Goal: Task Accomplishment & Management: Use online tool/utility

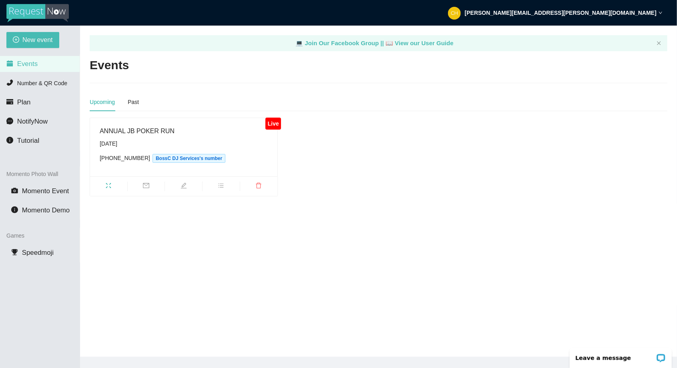
click at [173, 133] on div "ANNUAL JB POKER RUN" at bounding box center [184, 131] width 168 height 10
click at [125, 138] on div "ANNUAL JB POKER RUN Saturday, August 16th (508) 657-4962 BossC DJ Services's nu…" at bounding box center [184, 147] width 168 height 42
click at [126, 141] on div "Saturday, August 16th" at bounding box center [184, 143] width 168 height 9
click at [54, 86] on li "Number & QR Code" at bounding box center [40, 83] width 80 height 16
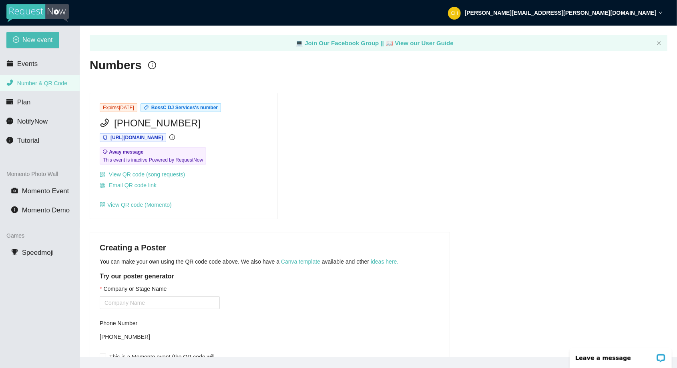
click at [163, 137] on span "https://app.requestnow.io/jedgdpr/next" at bounding box center [136, 138] width 52 height 6
click at [163, 138] on span "https://app.requestnow.io/jedgdpr/next" at bounding box center [136, 138] width 52 height 6
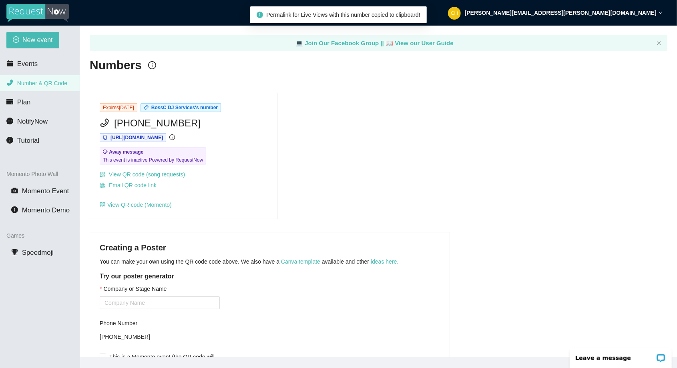
click at [348, 18] on div "Permalink for Live Views with this number copied to clipboard!" at bounding box center [338, 14] width 163 height 9
click at [175, 135] on icon "info-circle" at bounding box center [172, 137] width 6 height 6
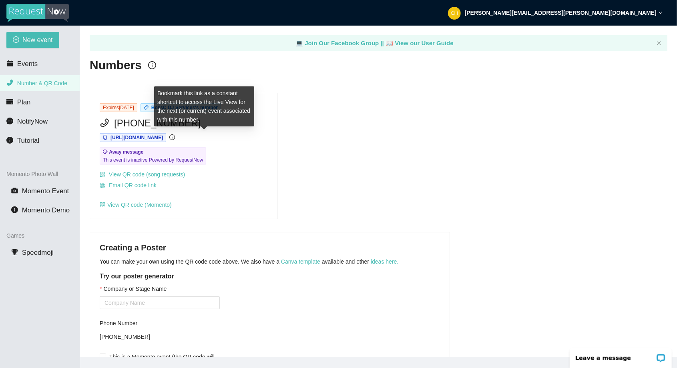
click at [163, 138] on span "https://app.requestnow.io/jedgdpr/next" at bounding box center [136, 138] width 52 height 6
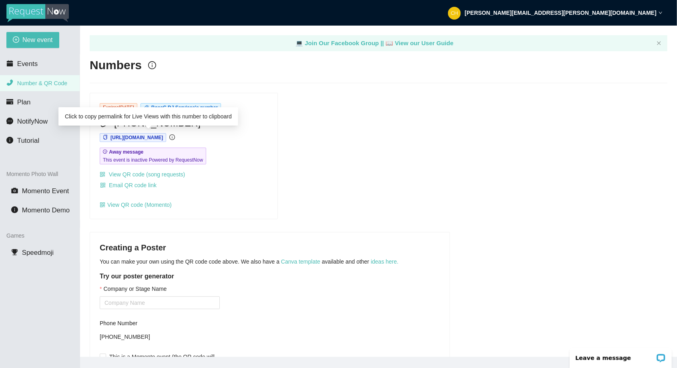
click at [211, 120] on div "Click to copy permalink for Live Views with this number to clipboard" at bounding box center [148, 116] width 180 height 18
click at [219, 118] on div "Click to copy permalink for Live Views with this number to clipboard" at bounding box center [148, 116] width 180 height 18
click at [166, 140] on span "[URL][DOMAIN_NAME]" at bounding box center [133, 137] width 66 height 9
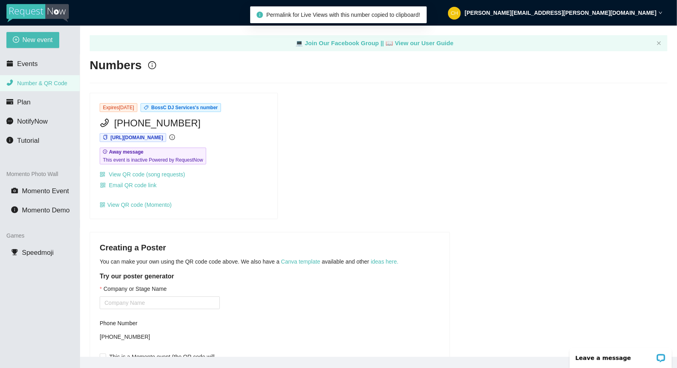
click at [352, 16] on span "Permalink for Live Views with this number copied to clipboard!" at bounding box center [343, 15] width 154 height 6
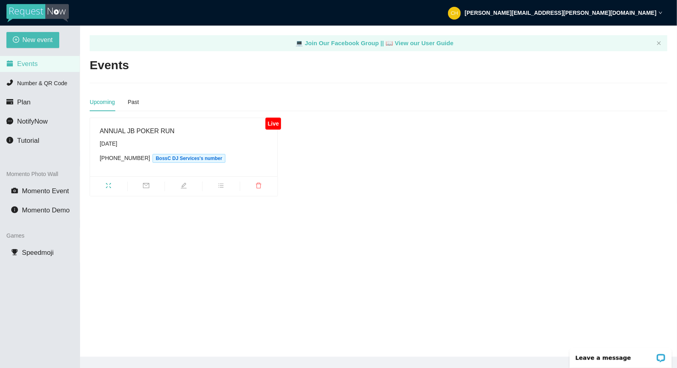
click at [195, 165] on div "ANNUAL JB POKER RUN [DATE] [PHONE_NUMBER] BossC DJ Services's number" at bounding box center [184, 147] width 168 height 42
click at [133, 142] on div "[DATE]" at bounding box center [184, 143] width 168 height 9
click at [135, 138] on div "ANNUAL JB POKER RUN [DATE] [PHONE_NUMBER] BossC DJ Services's number" at bounding box center [184, 147] width 168 height 42
click at [143, 141] on div "[DATE]" at bounding box center [184, 143] width 168 height 9
click at [139, 137] on div "ANNUAL JB POKER RUN [DATE] [PHONE_NUMBER] BossC DJ Services's number" at bounding box center [184, 147] width 168 height 42
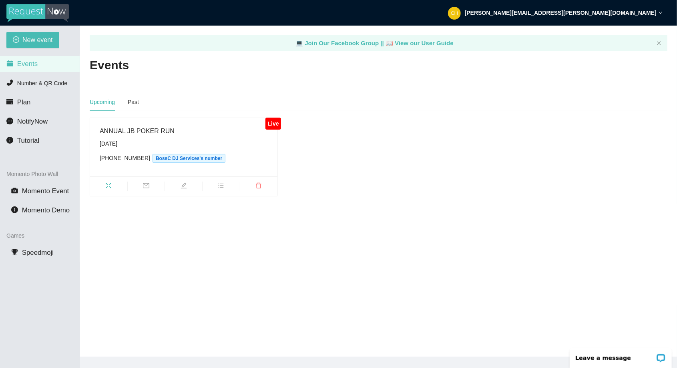
click at [104, 104] on div "Upcoming" at bounding box center [102, 102] width 25 height 9
click at [53, 87] on li "Number & QR Code" at bounding box center [40, 83] width 80 height 16
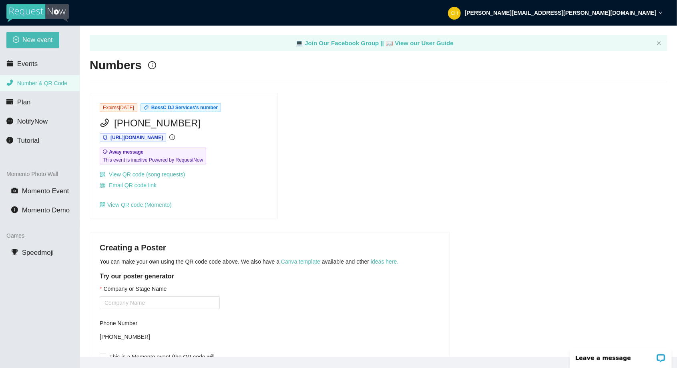
click at [158, 129] on span "[PHONE_NUMBER]" at bounding box center [157, 123] width 86 height 15
click at [163, 140] on span "[URL][DOMAIN_NAME]" at bounding box center [136, 138] width 52 height 6
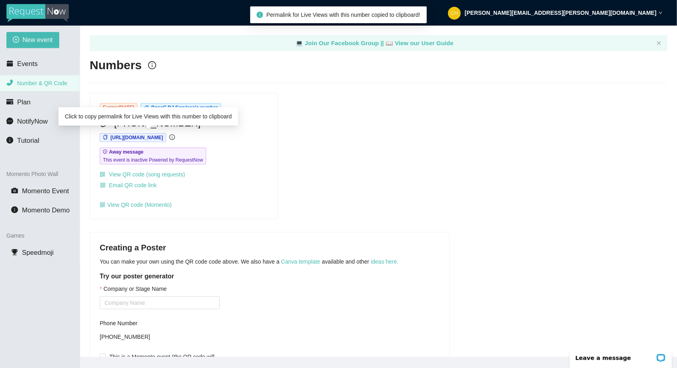
click at [206, 122] on div "Click to copy permalink for Live Views with this number to clipboard" at bounding box center [148, 116] width 180 height 18
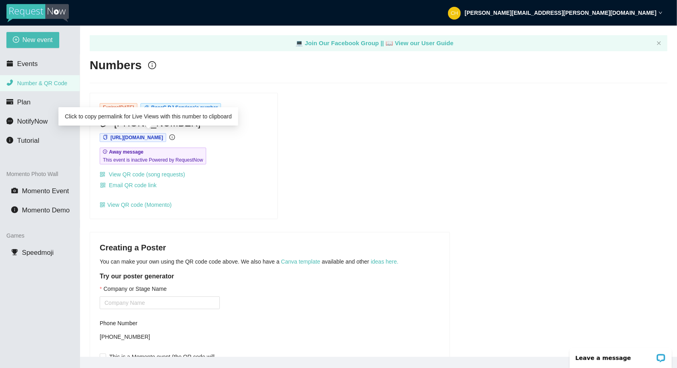
click at [206, 121] on div "Click to copy permalink for Live Views with this number to clipboard" at bounding box center [148, 116] width 180 height 18
click at [225, 123] on div "Click to copy permalink for Live Views with this number to clipboard" at bounding box center [148, 116] width 180 height 18
click at [166, 141] on span "[URL][DOMAIN_NAME]" at bounding box center [133, 137] width 66 height 9
